Goal: Task Accomplishment & Management: Use online tool/utility

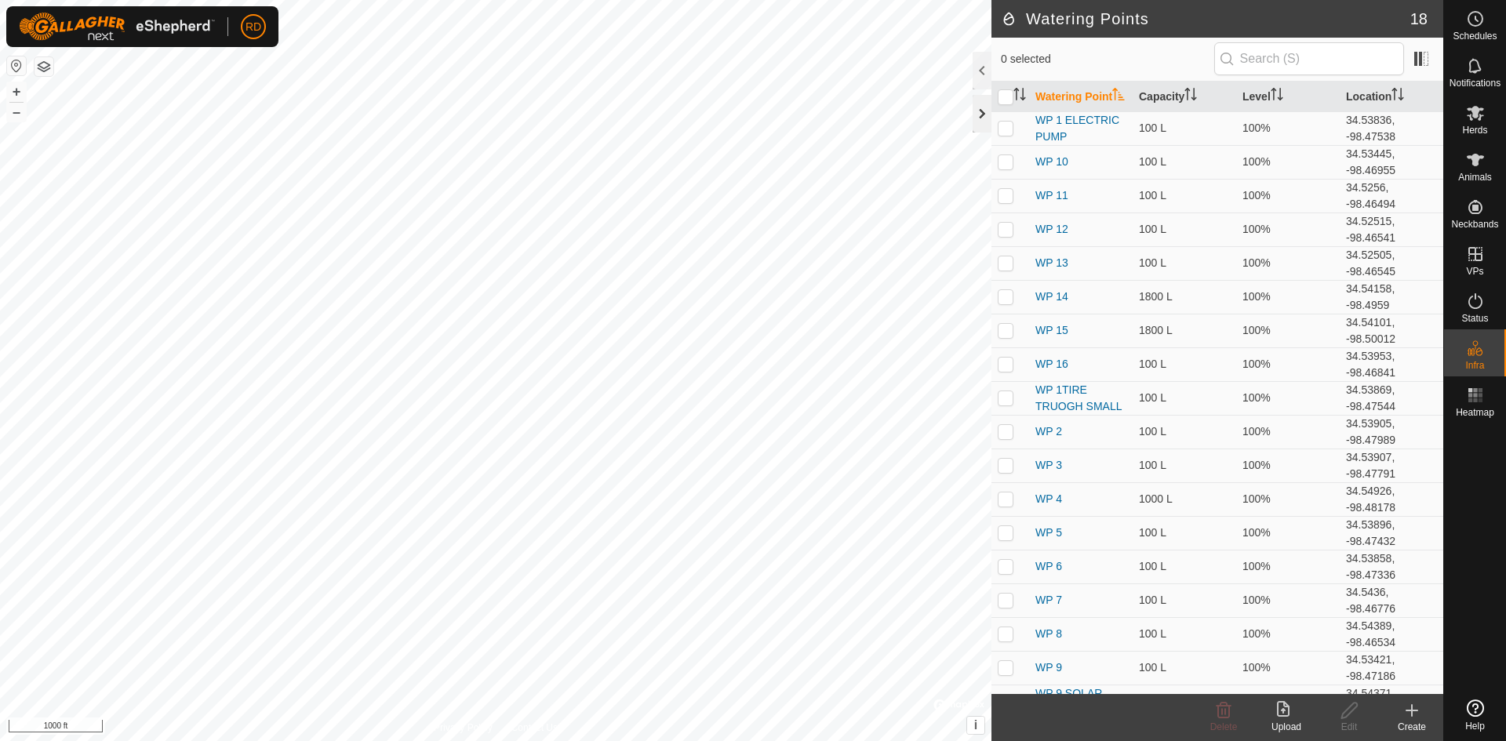
click at [979, 115] on div at bounding box center [982, 114] width 19 height 38
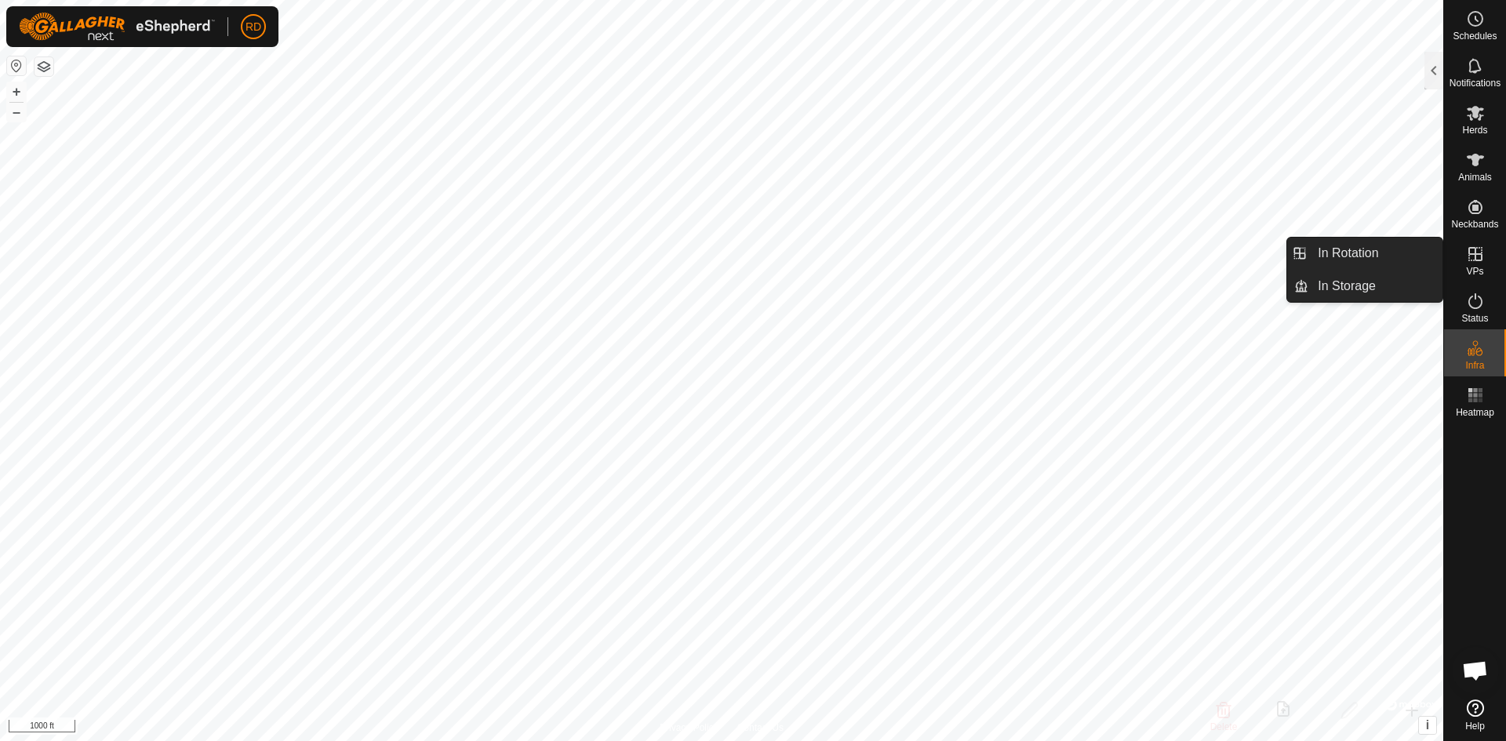
click at [1477, 269] on span "VPs" at bounding box center [1474, 271] width 17 height 9
click at [1366, 257] on link "In Rotation" at bounding box center [1376, 253] width 134 height 31
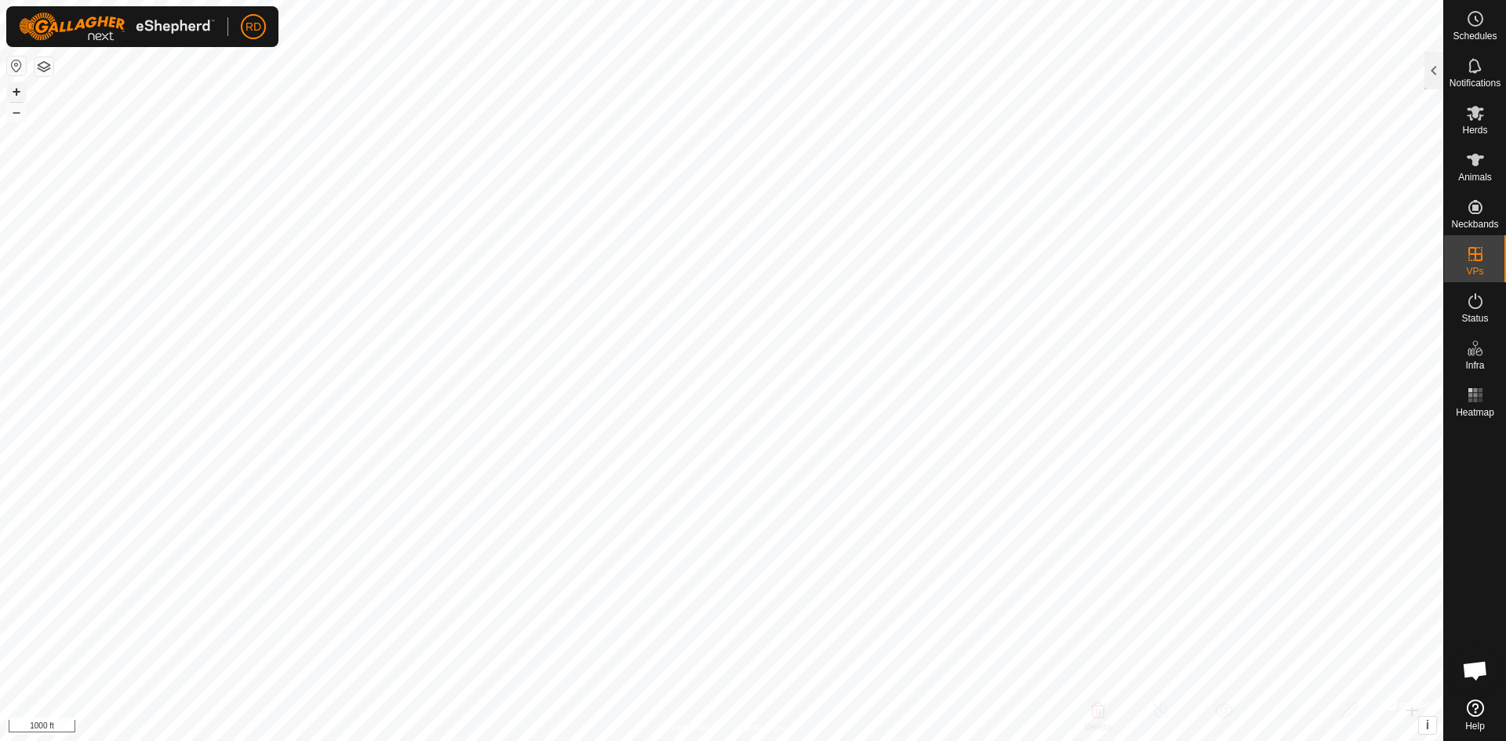
click at [15, 89] on button "+" at bounding box center [16, 91] width 19 height 19
click at [1506, 310] on div "Schedules Notifications Herds Animals Neckbands VPs Status Infra Heatmap Help I…" at bounding box center [753, 370] width 1506 height 741
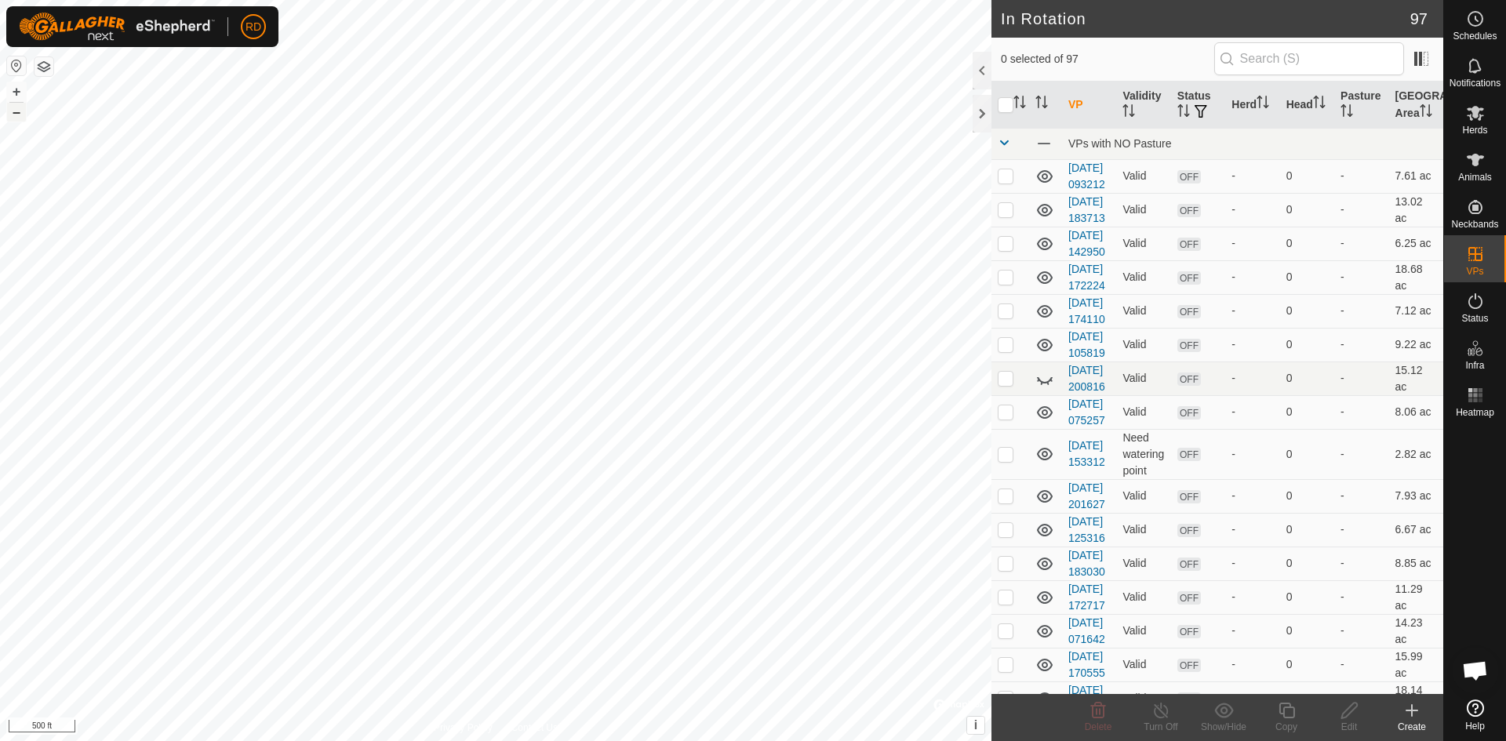
click at [16, 115] on button "–" at bounding box center [16, 112] width 19 height 19
click at [18, 115] on button "–" at bounding box center [16, 112] width 19 height 19
click at [14, 89] on button "+" at bounding box center [16, 91] width 19 height 19
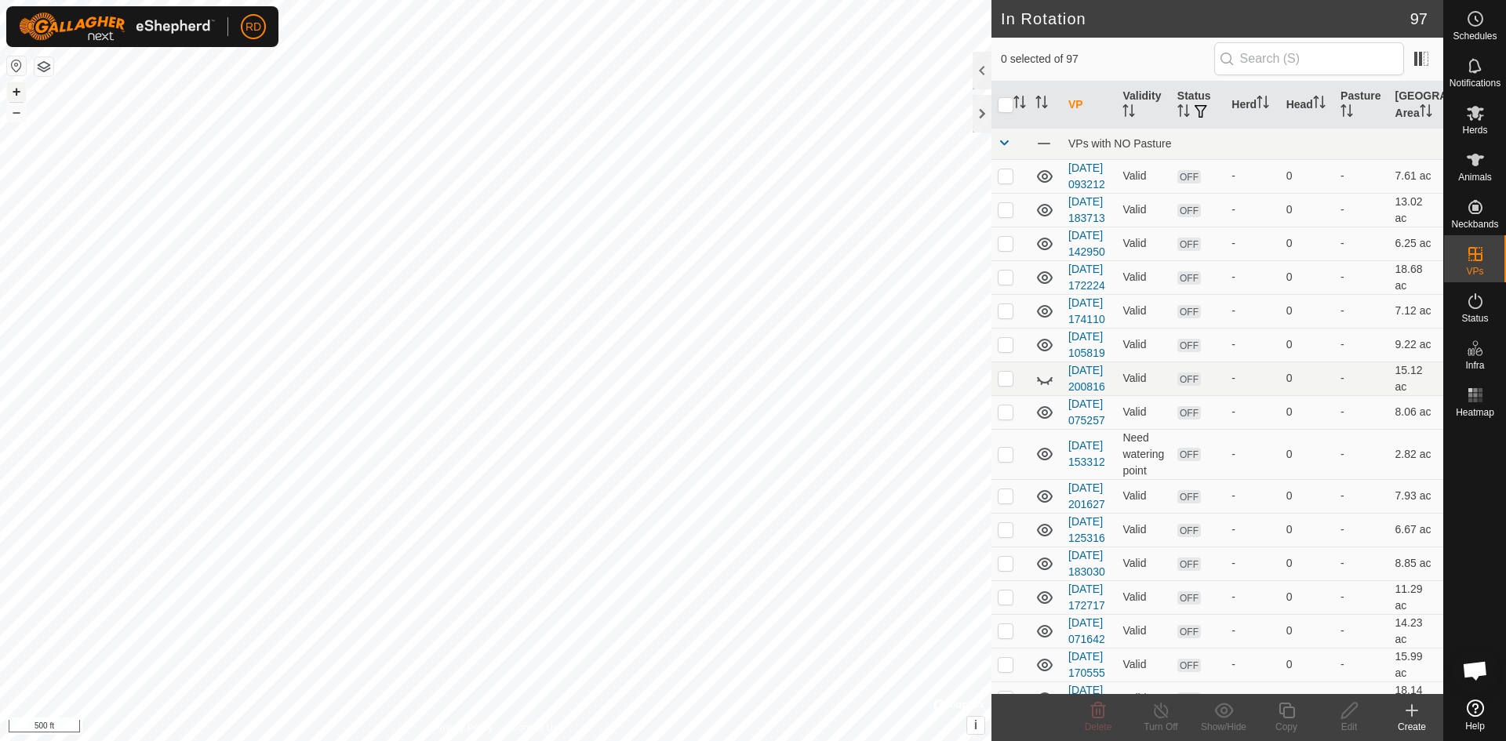
click at [14, 89] on button "+" at bounding box center [16, 91] width 19 height 19
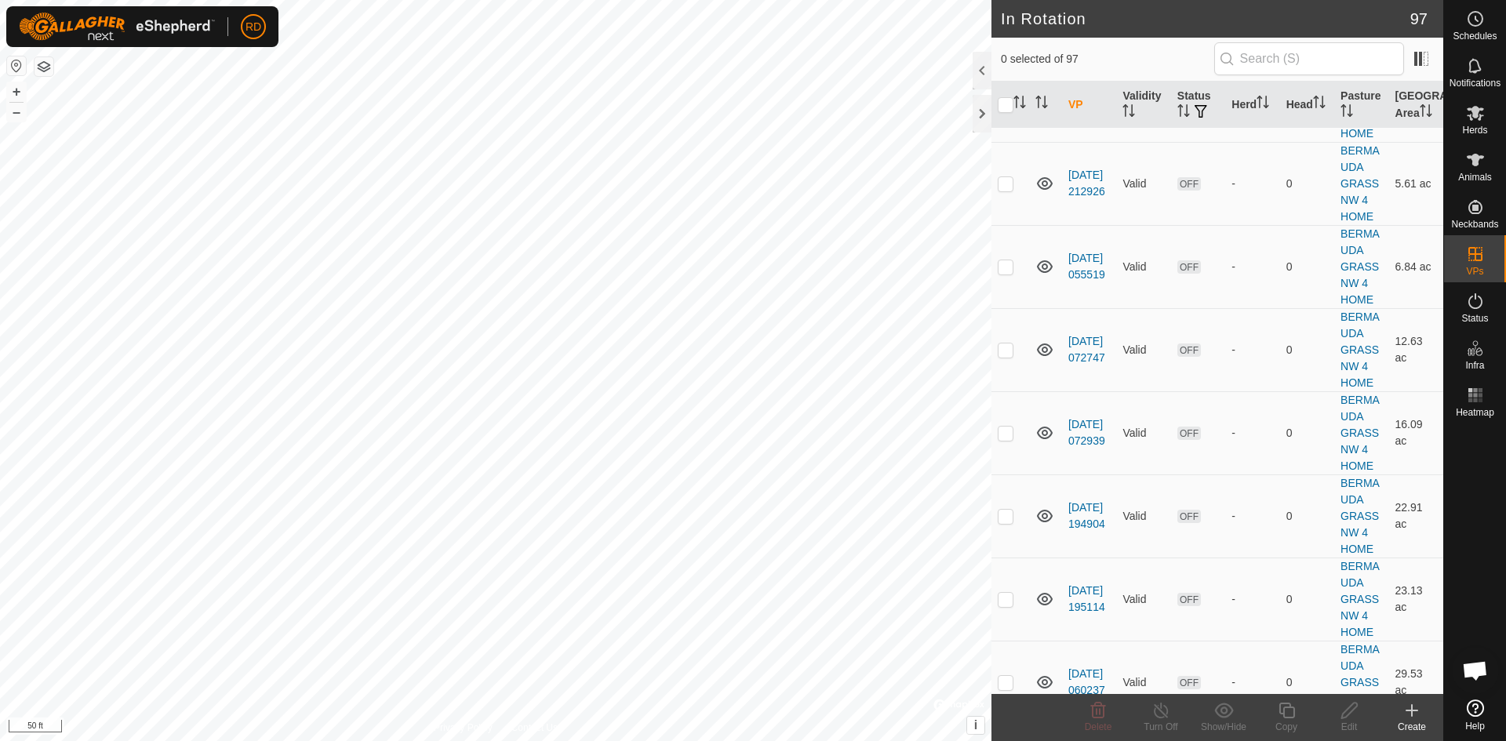
scroll to position [3973, 0]
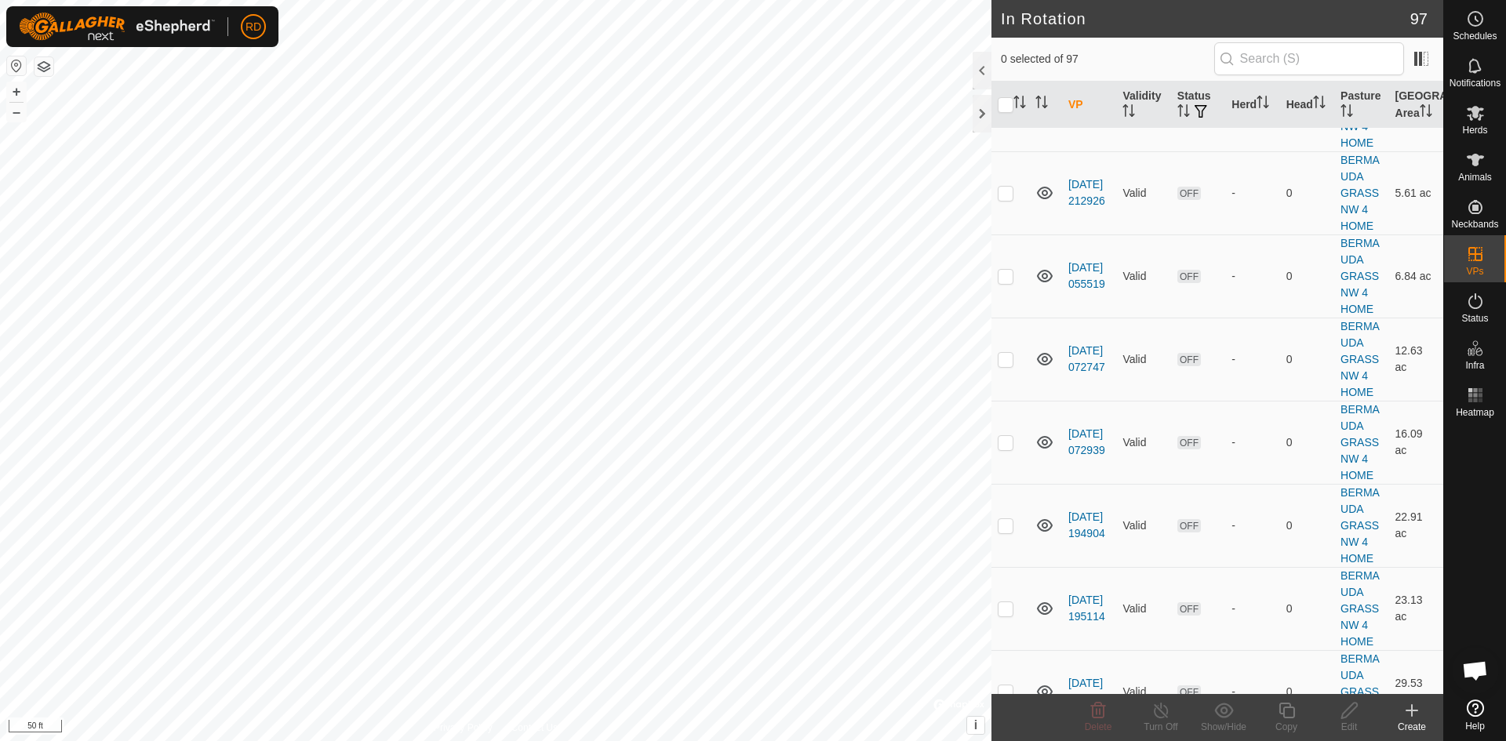
checkbox input "true"
click at [1283, 718] on icon at bounding box center [1287, 710] width 20 height 19
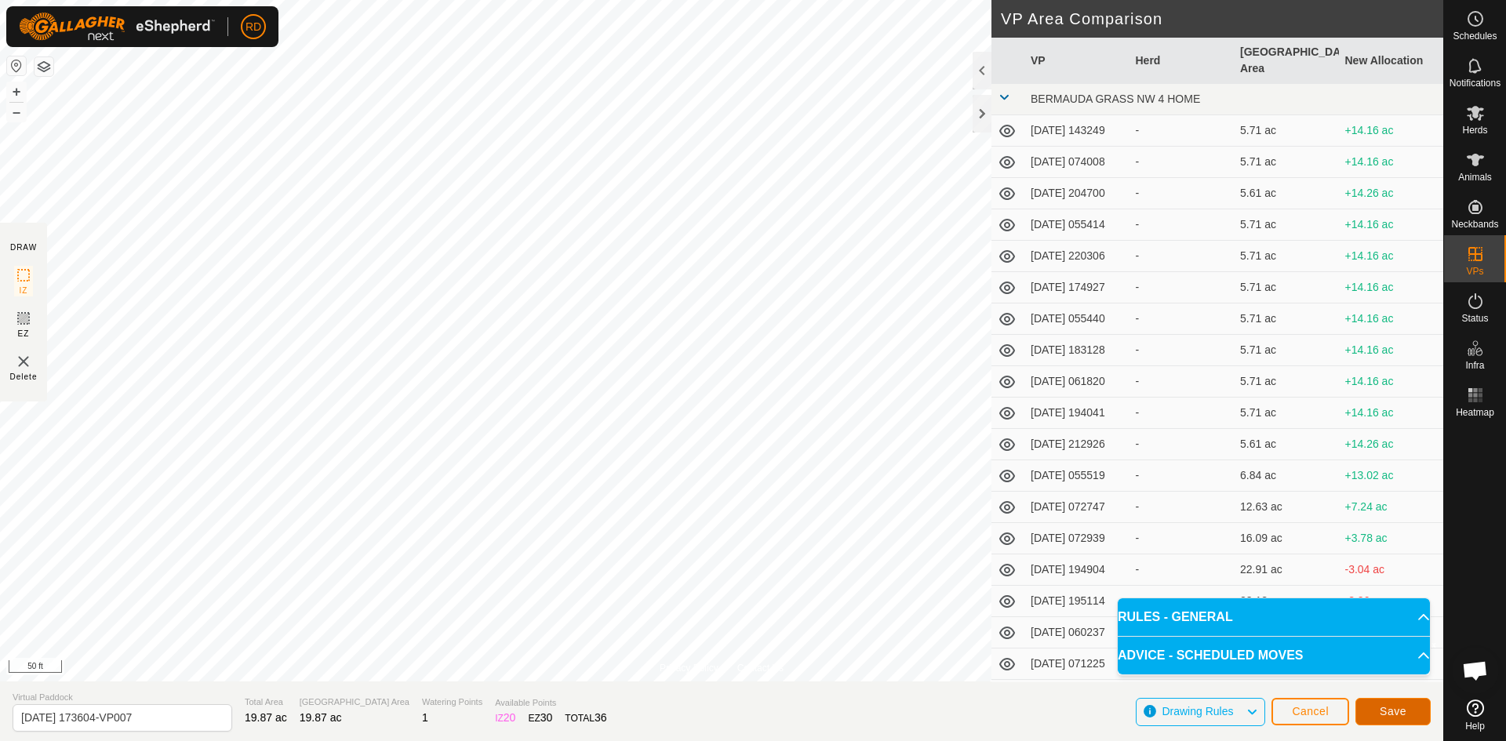
click at [1397, 709] on span "Save" at bounding box center [1393, 711] width 27 height 13
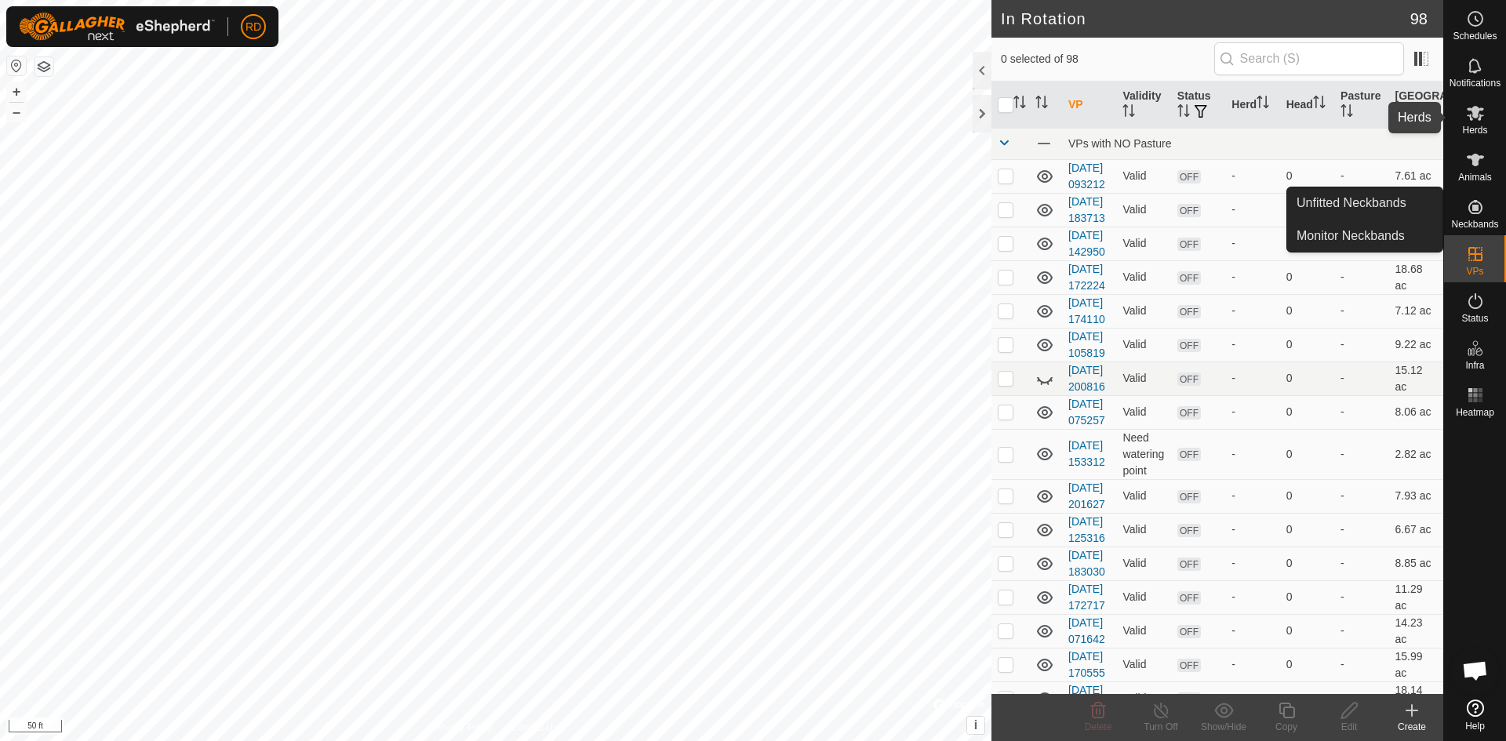
click at [1484, 118] on icon at bounding box center [1475, 113] width 19 height 19
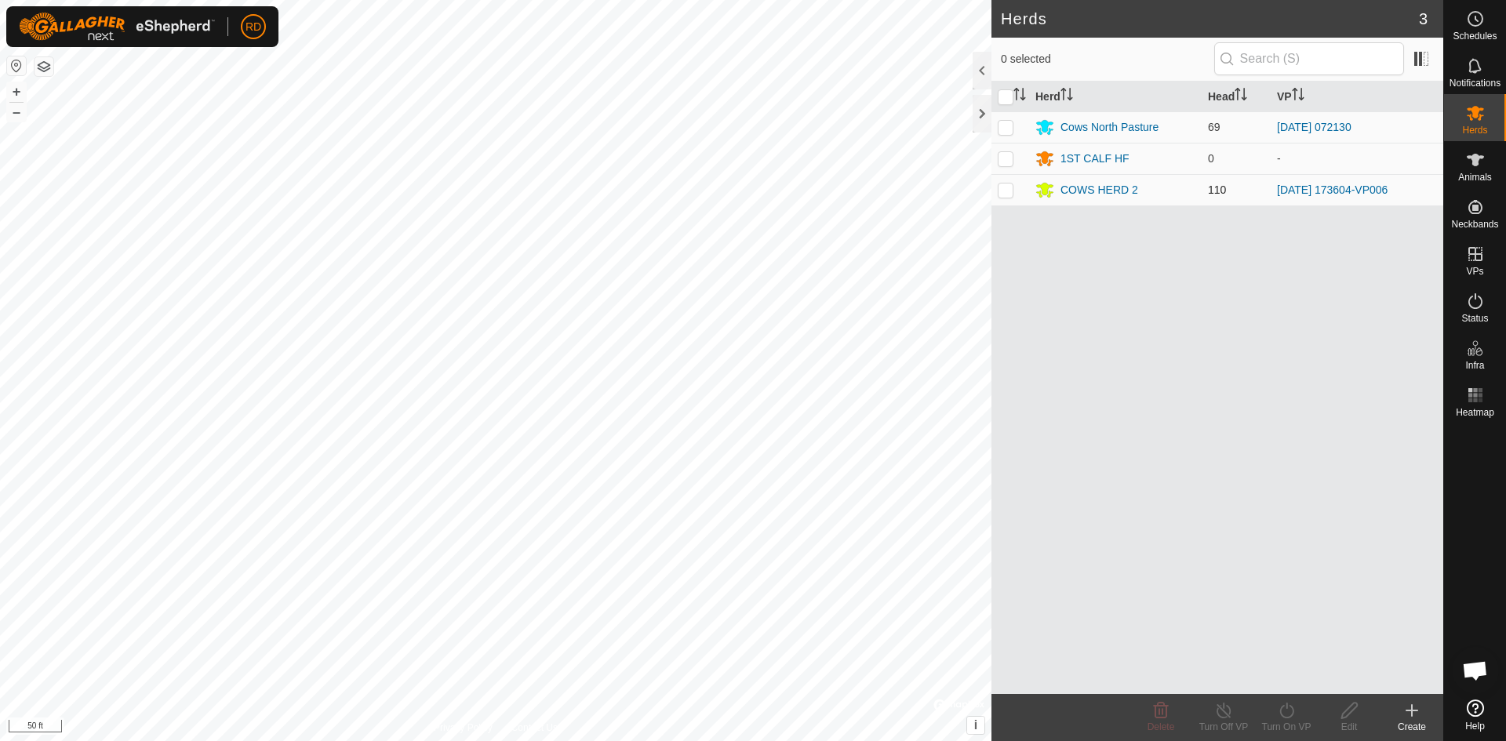
click at [1004, 190] on p-checkbox at bounding box center [1006, 190] width 16 height 13
checkbox input "true"
click at [1294, 721] on div "Turn On VP" at bounding box center [1286, 727] width 63 height 14
click at [1282, 679] on link "Now" at bounding box center [1333, 676] width 155 height 31
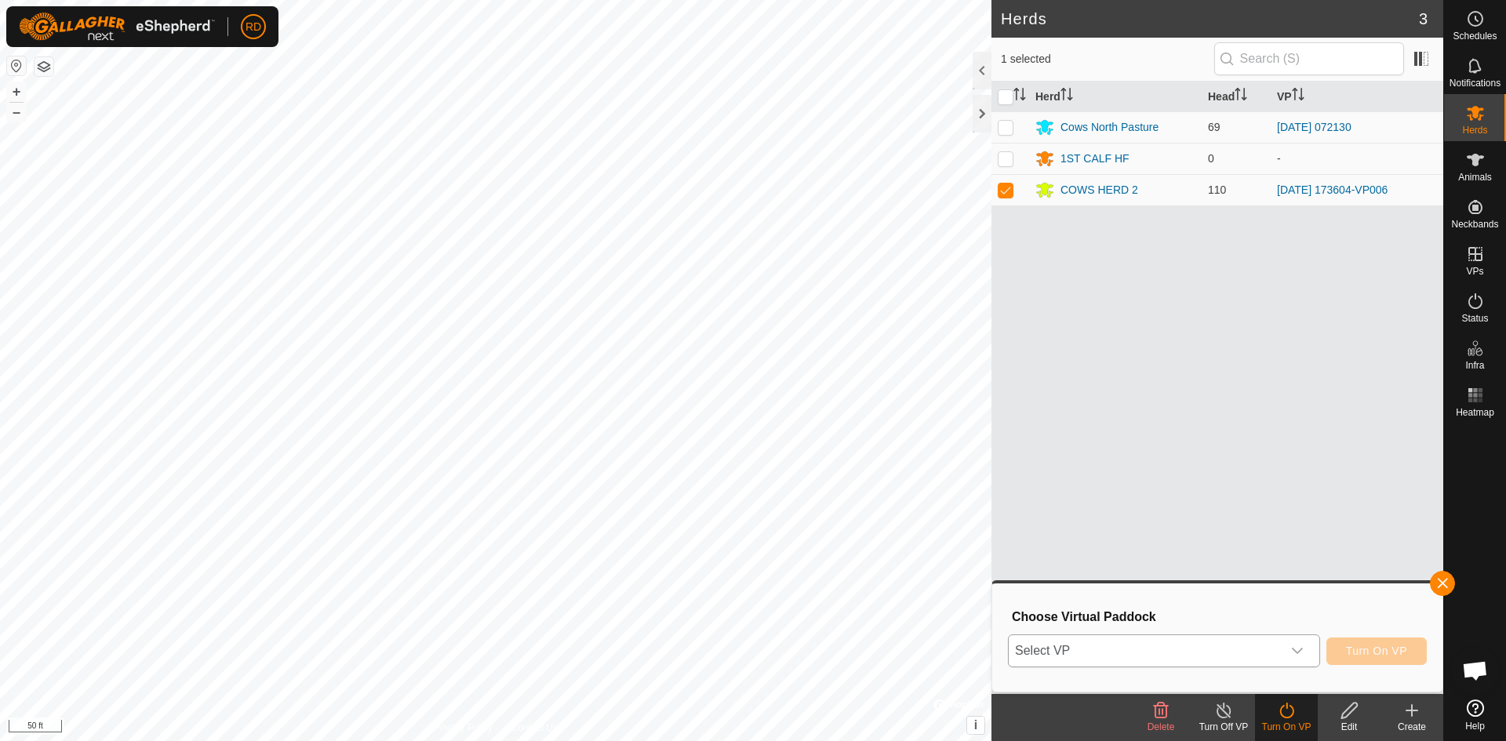
click at [1302, 652] on icon "dropdown trigger" at bounding box center [1297, 651] width 13 height 13
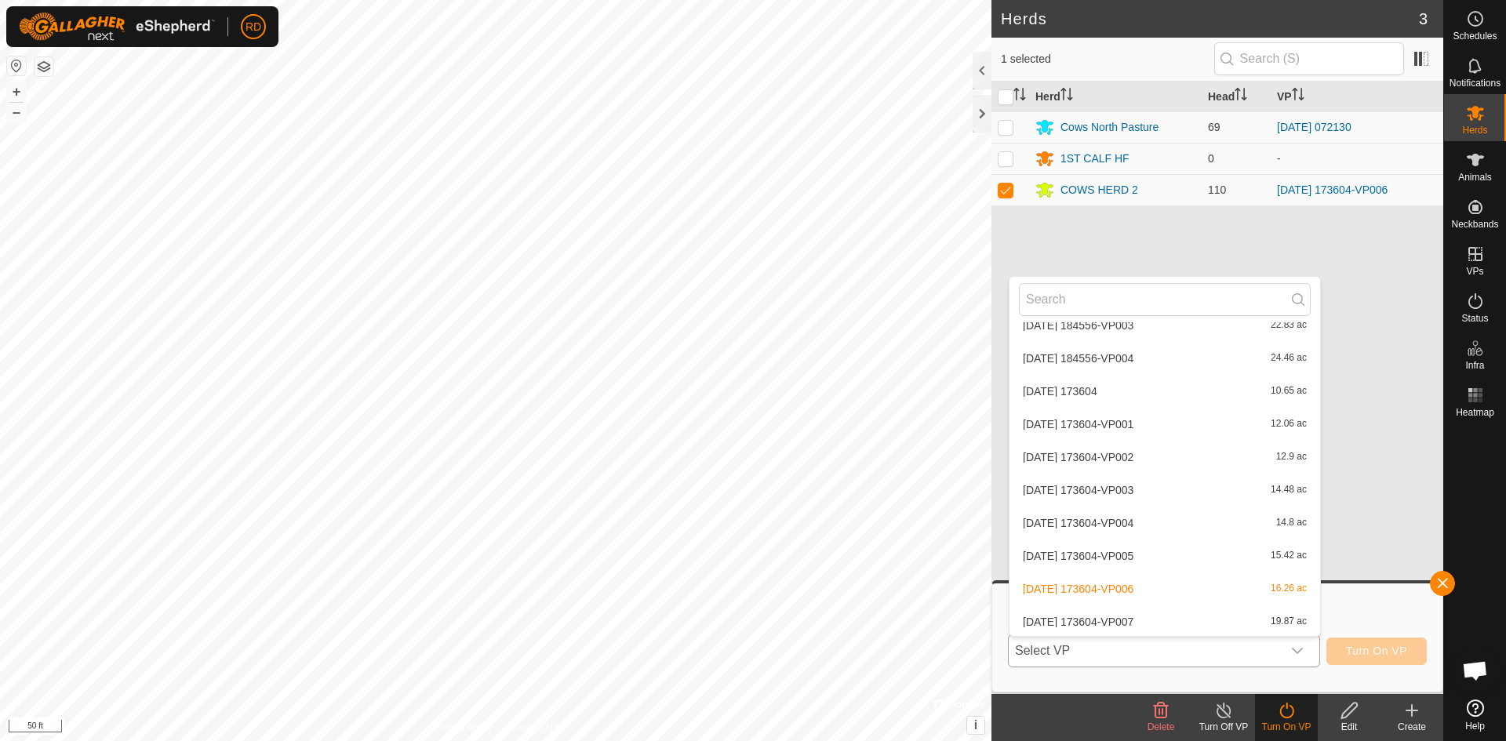
scroll to position [2001, 0]
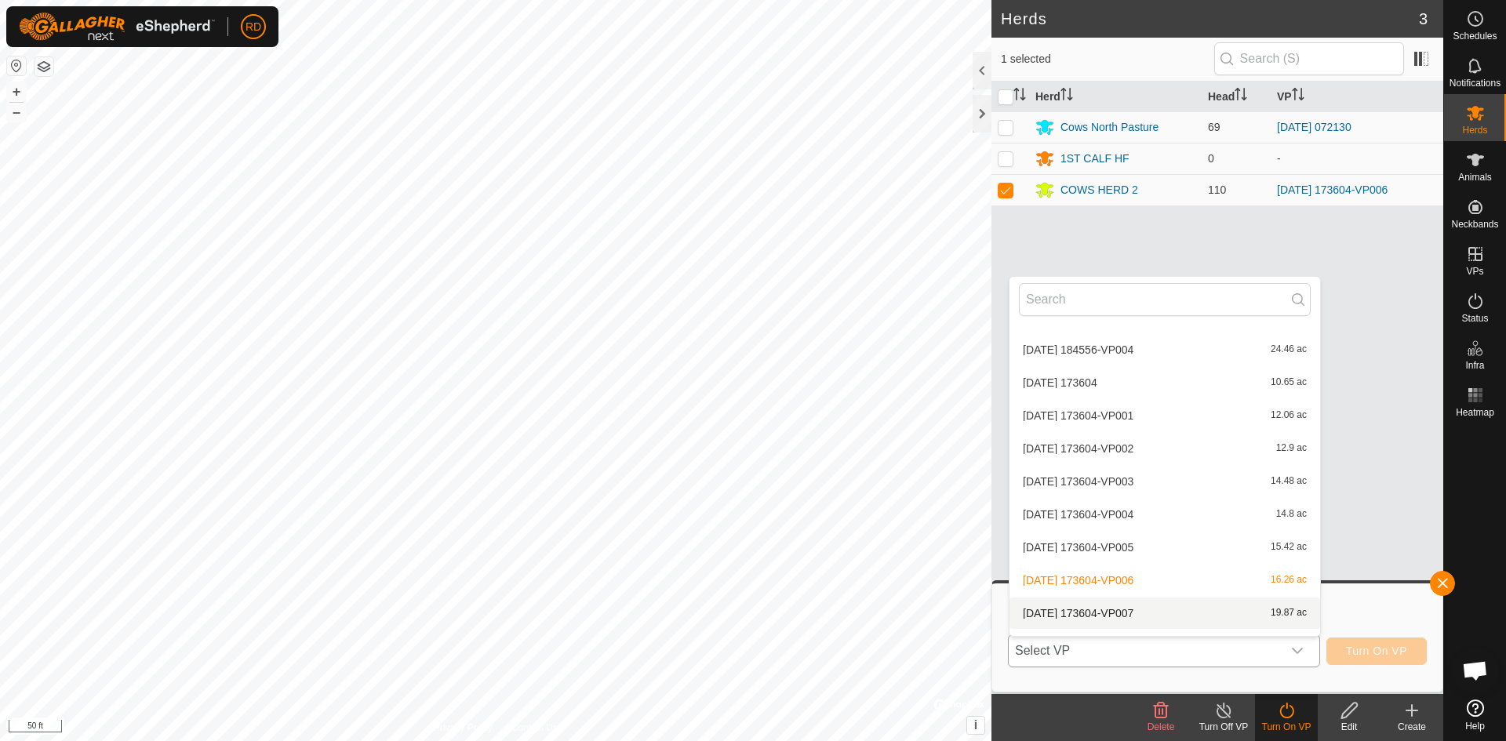
click at [1094, 611] on li "[DATE] 173604-VP007 19.87 ac" at bounding box center [1165, 613] width 311 height 31
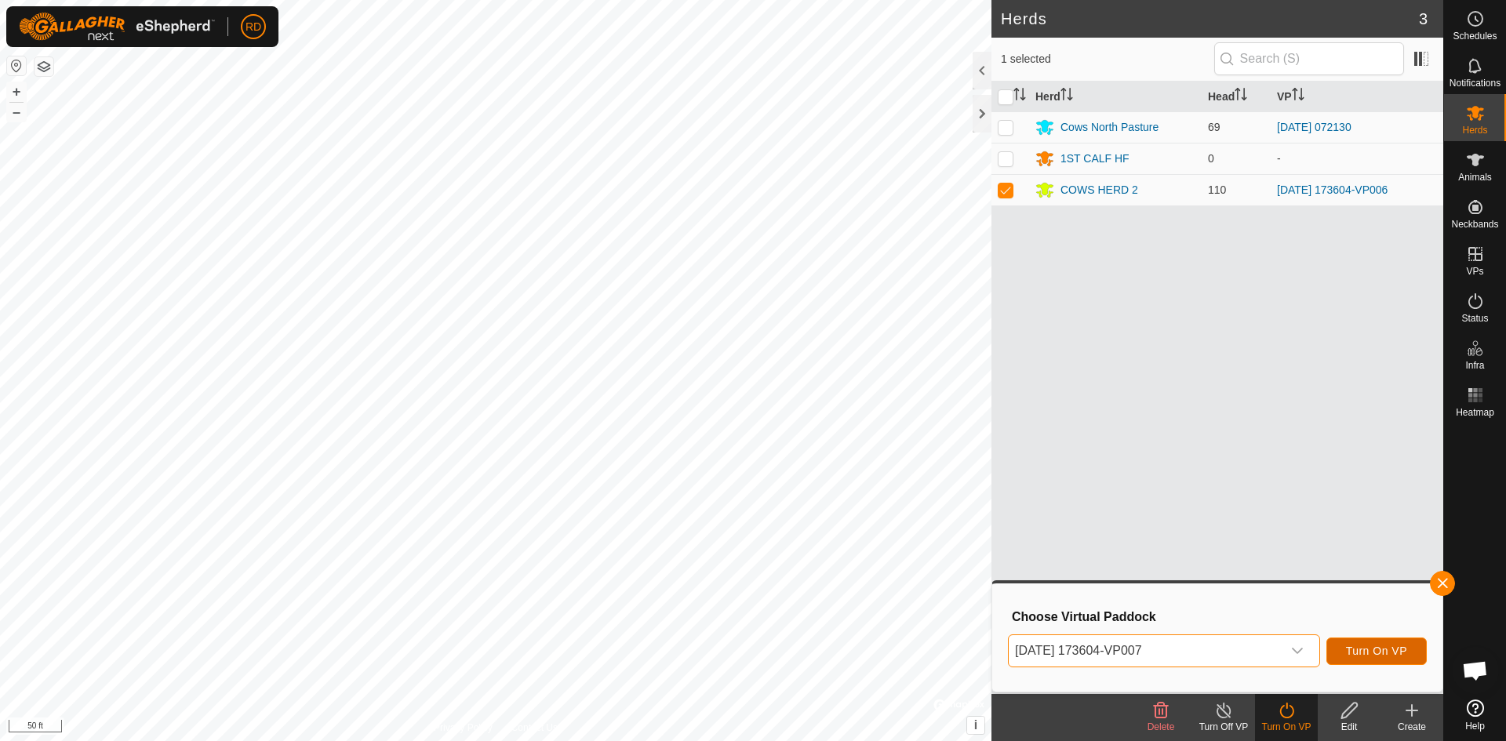
click at [1367, 652] on span "Turn On VP" at bounding box center [1376, 651] width 61 height 13
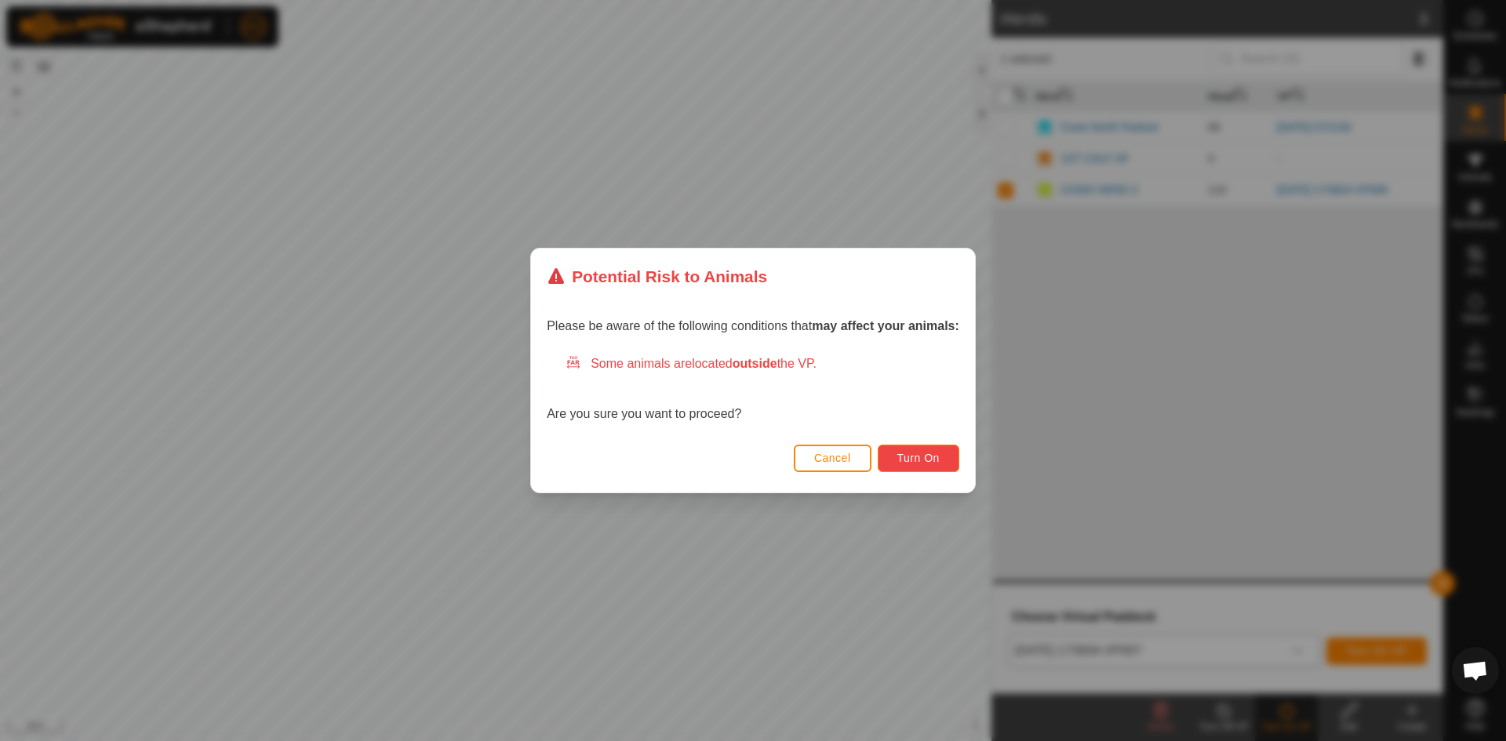
click at [929, 453] on span "Turn On" at bounding box center [919, 458] width 42 height 13
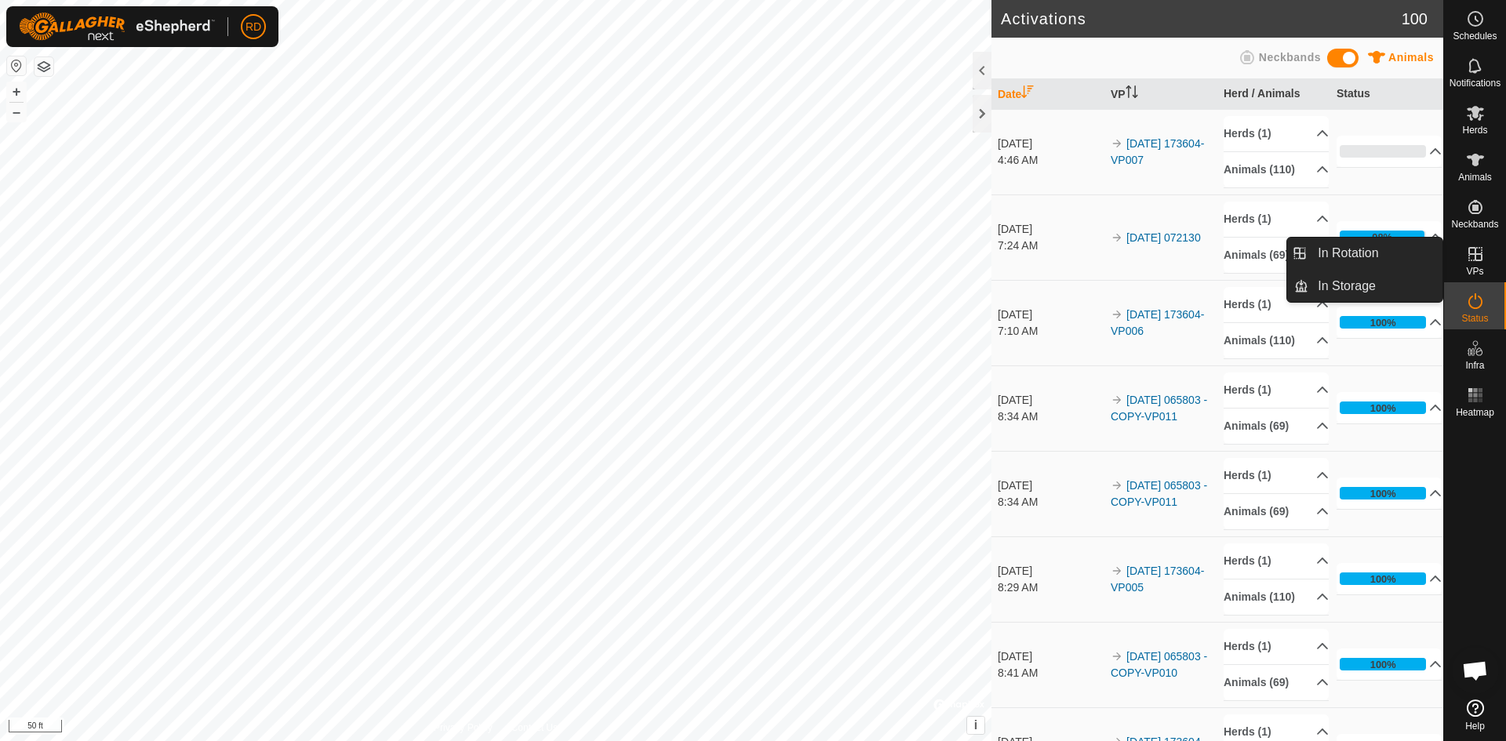
click at [1489, 264] on es-virtualpaddocks-svg-icon at bounding box center [1476, 254] width 28 height 25
click at [1367, 258] on link "In Rotation" at bounding box center [1376, 253] width 134 height 31
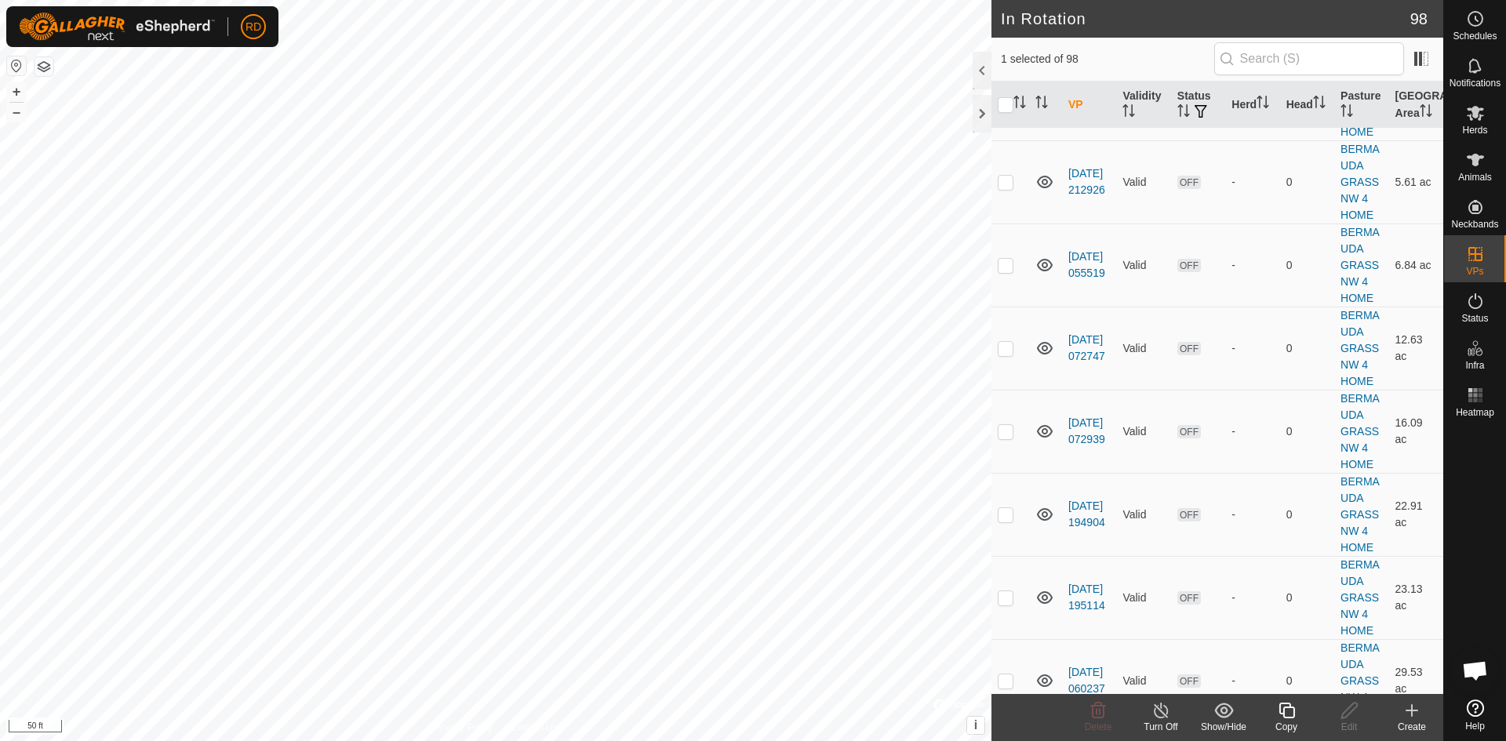
scroll to position [4062, 0]
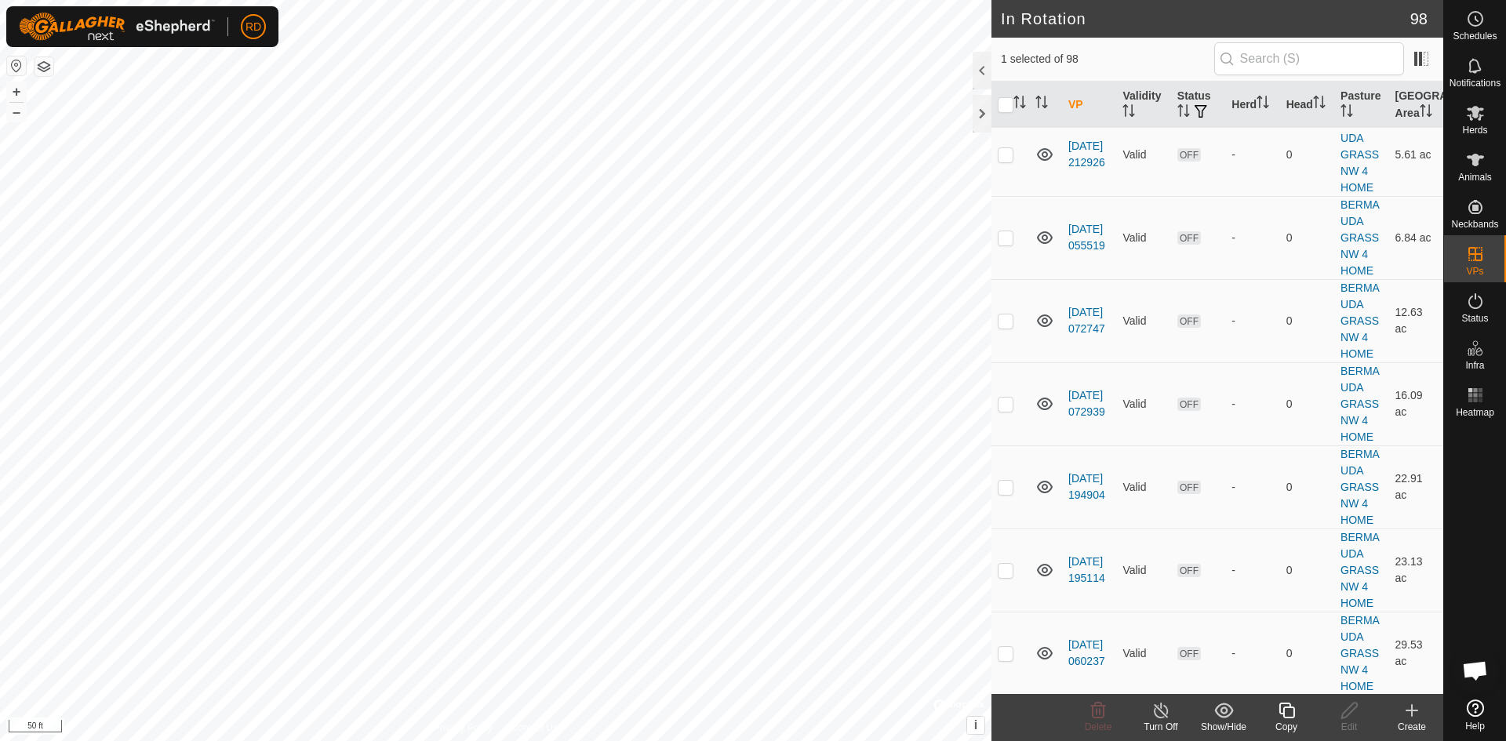
checkbox input "false"
click at [978, 110] on div at bounding box center [982, 114] width 19 height 38
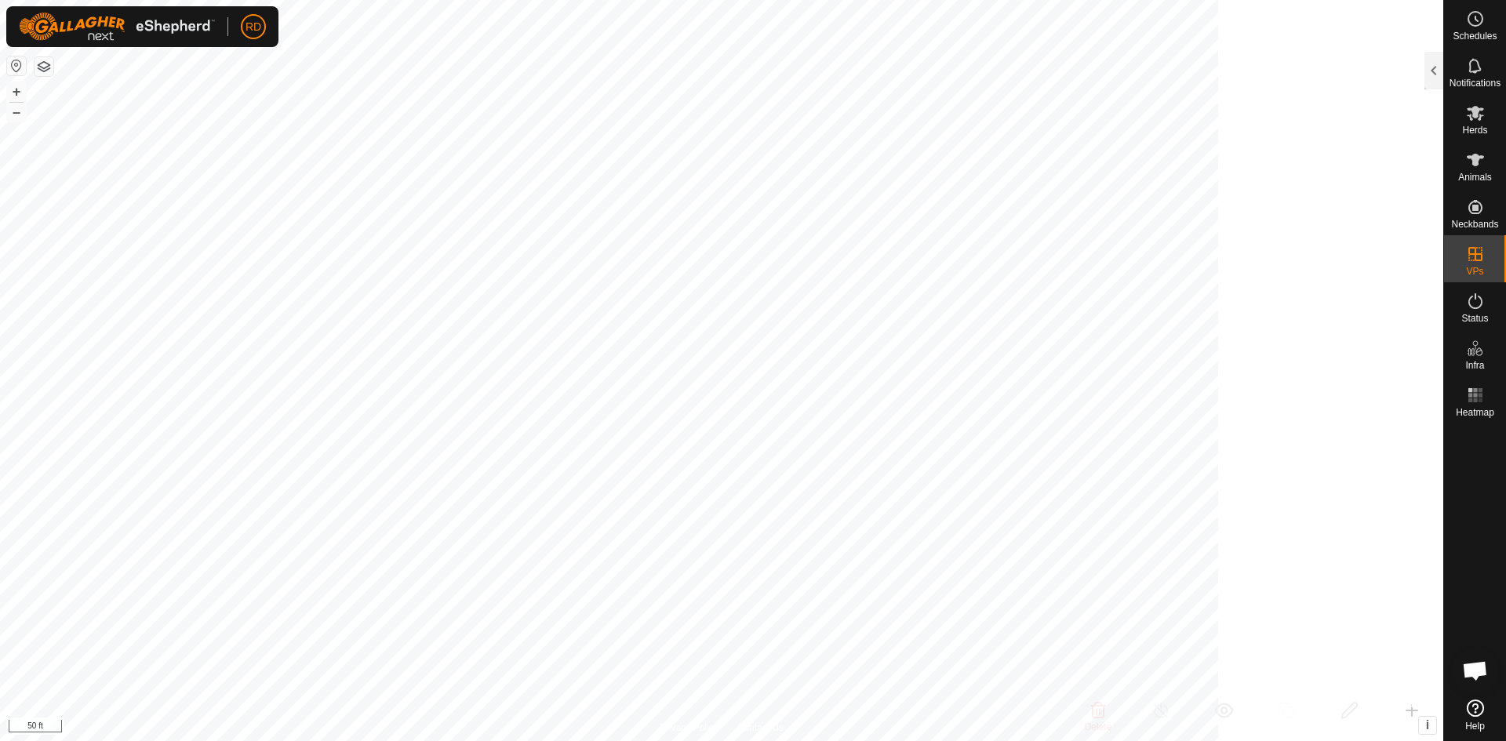
scroll to position [20025, 0]
